Goal: Information Seeking & Learning: Learn about a topic

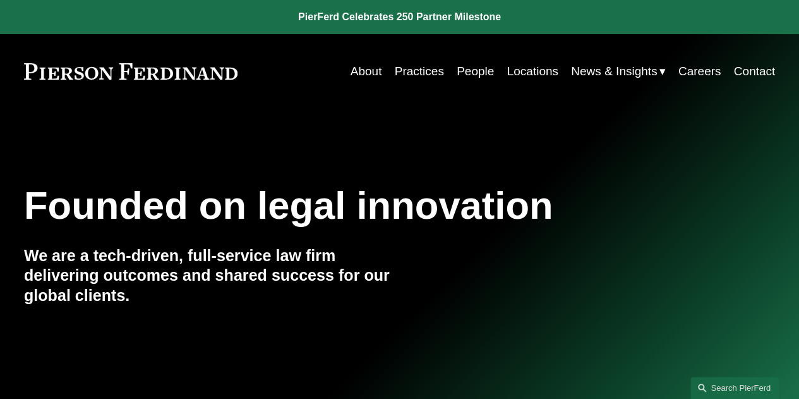
click at [475, 66] on link "People" at bounding box center [475, 71] width 37 height 24
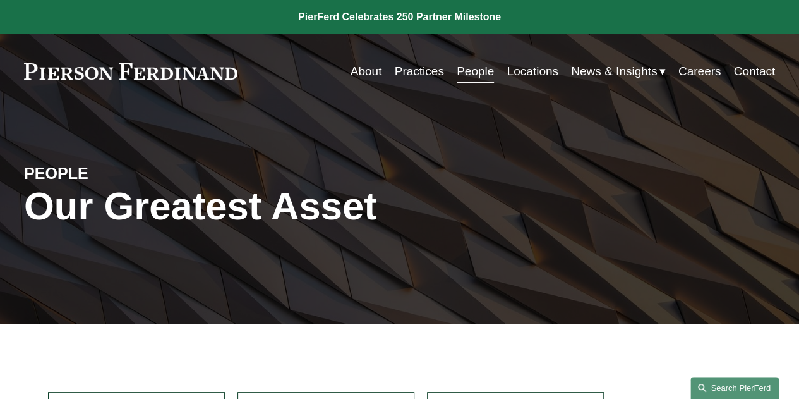
click at [725, 382] on link "Search this site" at bounding box center [735, 388] width 88 height 22
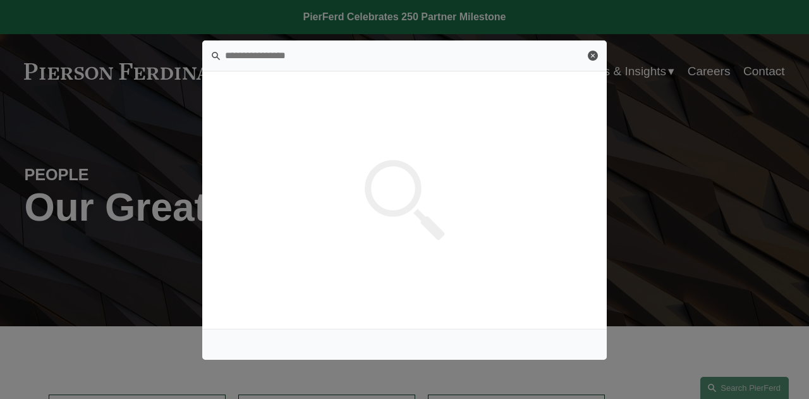
click at [594, 51] on link "Close" at bounding box center [593, 56] width 10 height 10
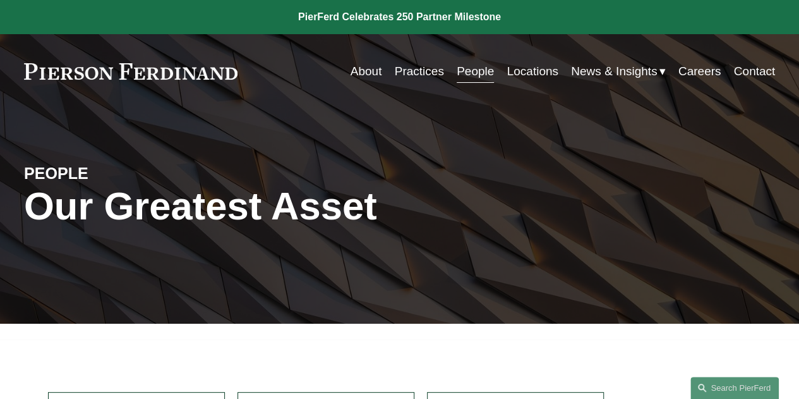
scroll to position [349, 0]
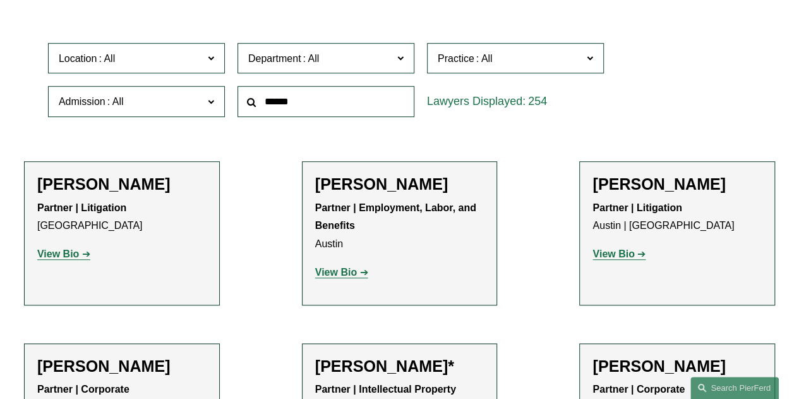
click at [340, 103] on input "text" at bounding box center [326, 101] width 177 height 31
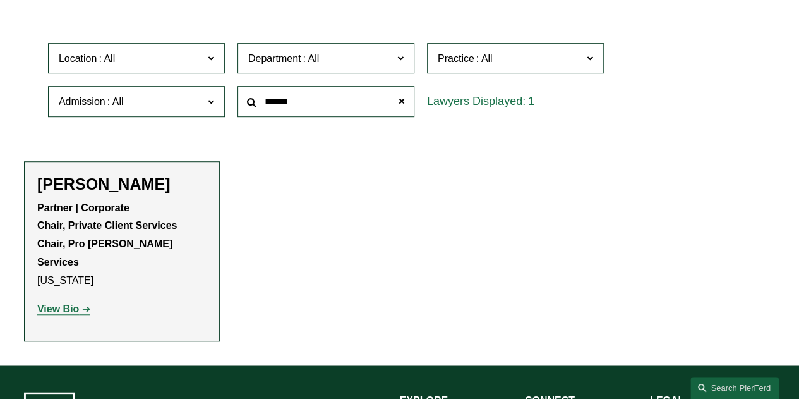
click at [80, 303] on link "View Bio" at bounding box center [63, 308] width 53 height 11
drag, startPoint x: 346, startPoint y: 108, endPoint x: 193, endPoint y: 91, distance: 154.5
click at [193, 91] on div "Location All Atlanta Austin Boston Charlotte Chicago Cincinnati Cleveland Colum…" at bounding box center [400, 80] width 716 height 87
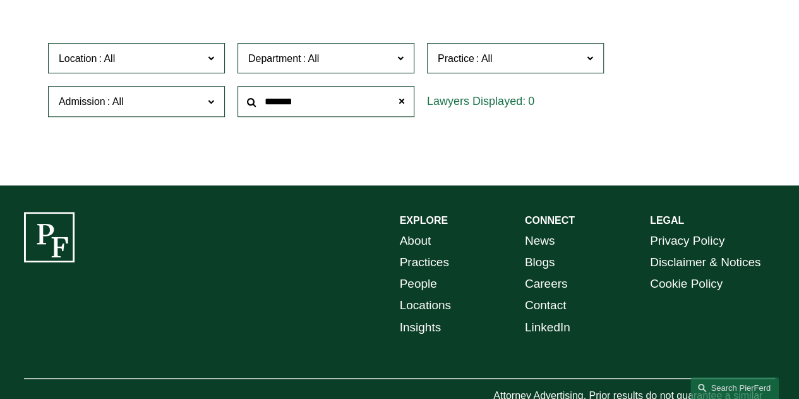
type input "*******"
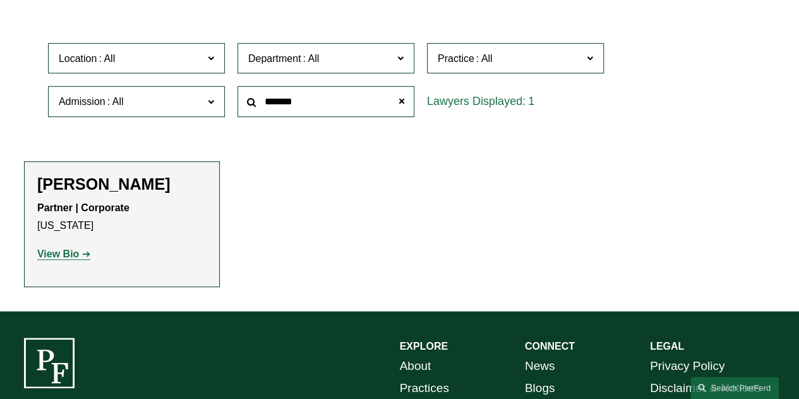
click at [73, 257] on strong "View Bio" at bounding box center [58, 253] width 42 height 11
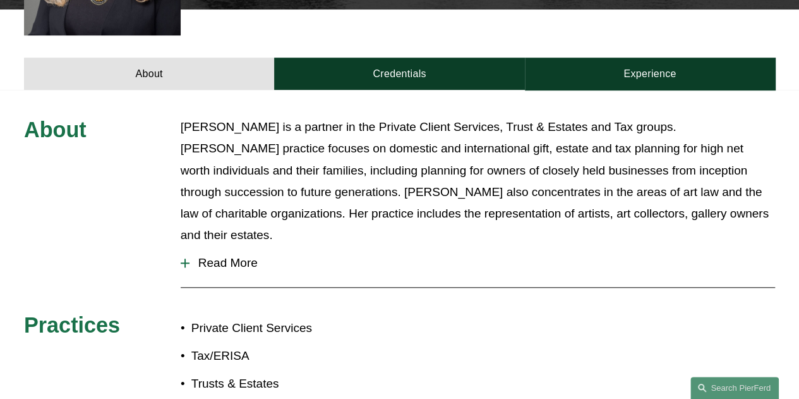
scroll to position [552, 0]
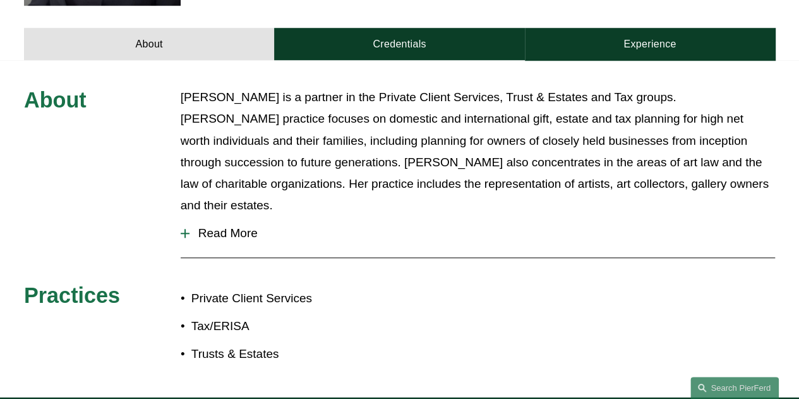
click at [209, 226] on span "Read More" at bounding box center [483, 233] width 586 height 14
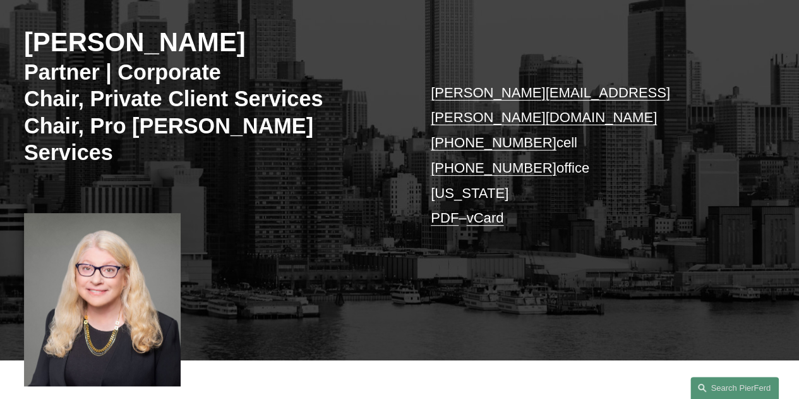
scroll to position [159, 0]
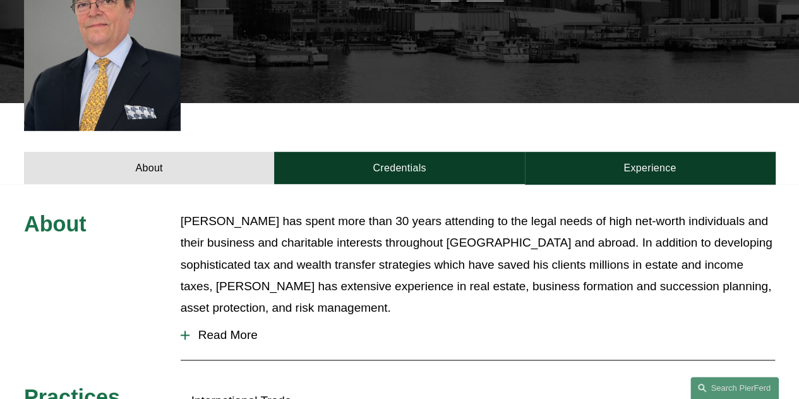
scroll to position [374, 0]
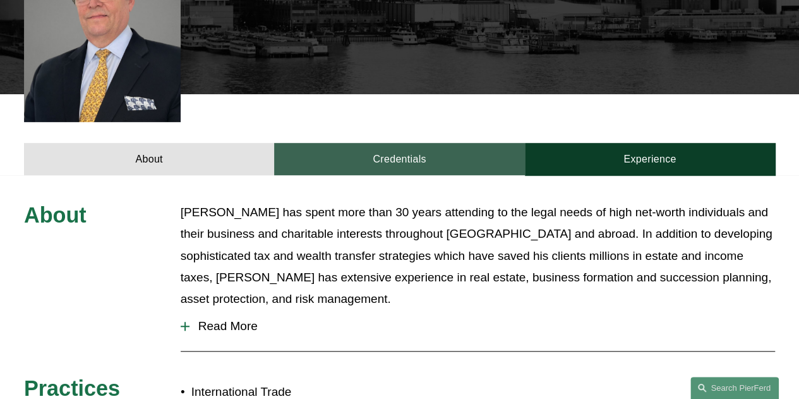
click at [392, 148] on link "Credentials" at bounding box center [399, 159] width 250 height 32
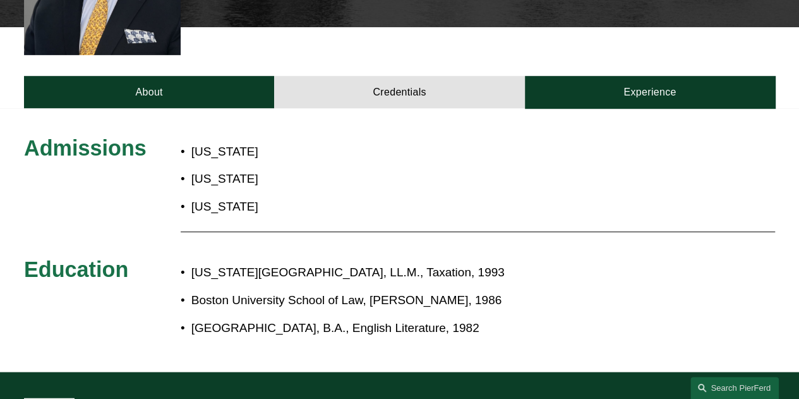
scroll to position [435, 0]
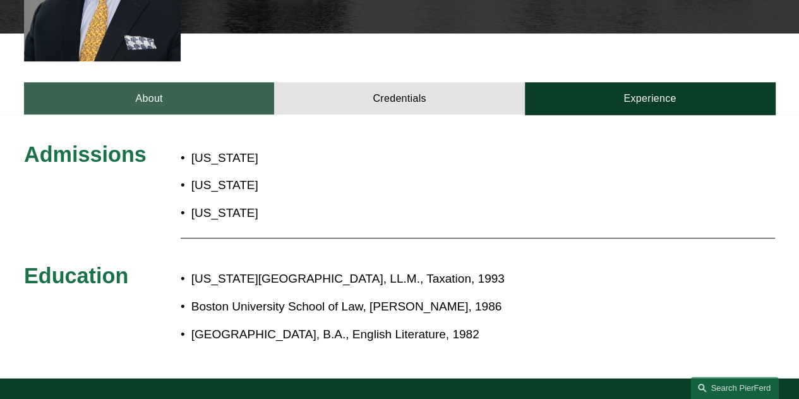
click at [191, 82] on link "About" at bounding box center [149, 98] width 250 height 32
